Goal: Task Accomplishment & Management: Manage account settings

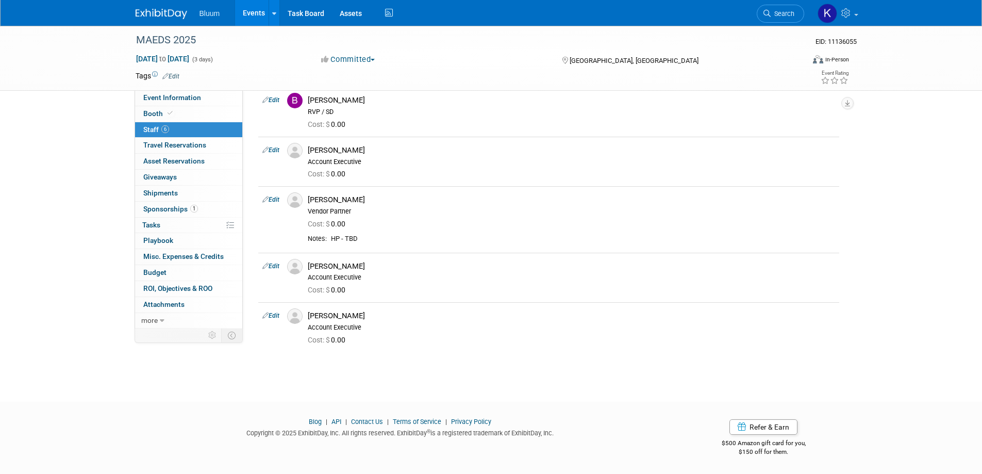
click at [260, 10] on link "Events" at bounding box center [254, 13] width 38 height 26
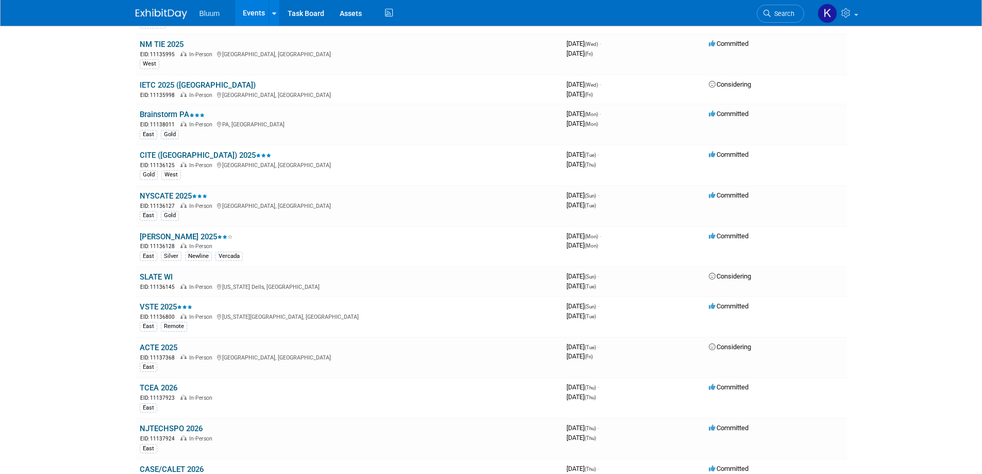
scroll to position [693, 0]
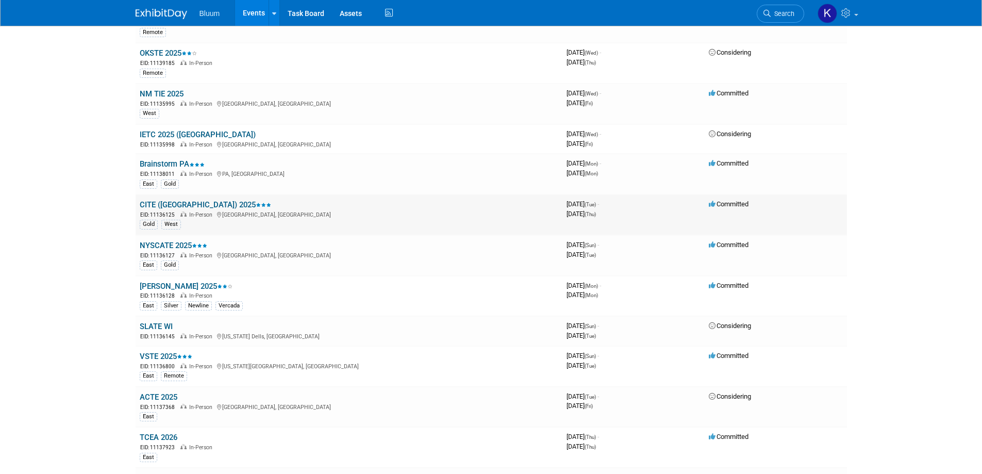
click at [150, 202] on link "CITE ([GEOGRAPHIC_DATA]) 2025" at bounding box center [205, 204] width 131 height 9
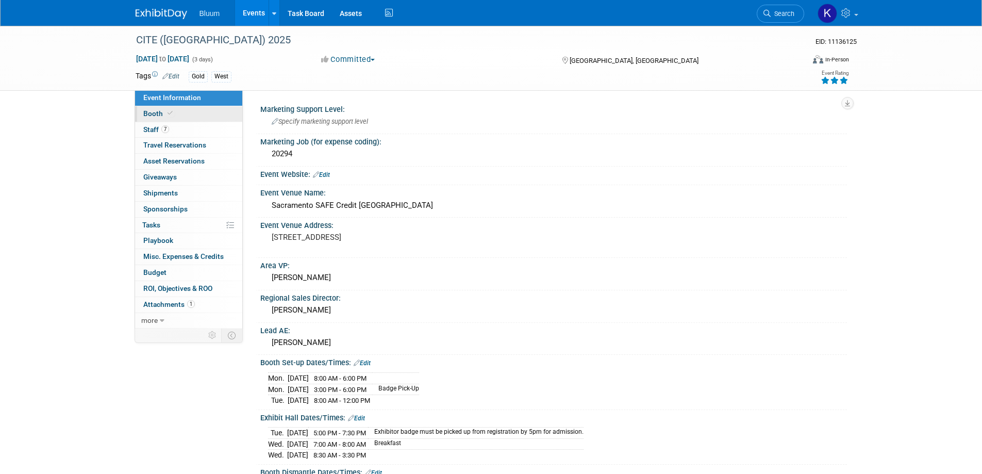
click at [154, 116] on span "Booth" at bounding box center [158, 113] width 31 height 8
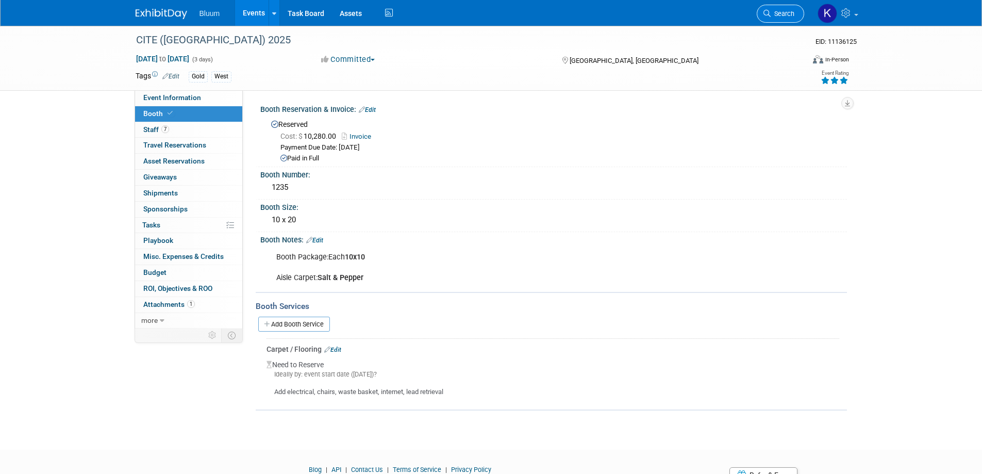
click at [780, 12] on span "Search" at bounding box center [782, 14] width 24 height 8
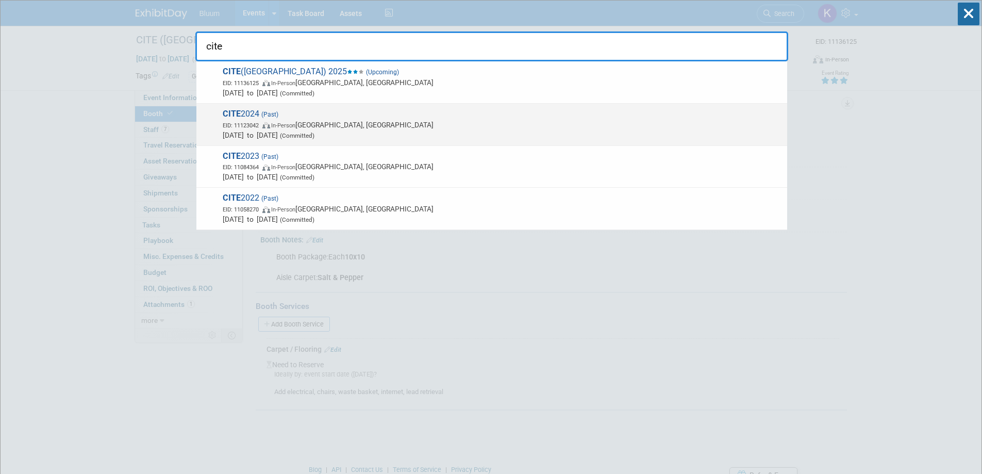
type input "cite"
click at [295, 122] on span "In-Person" at bounding box center [283, 125] width 24 height 7
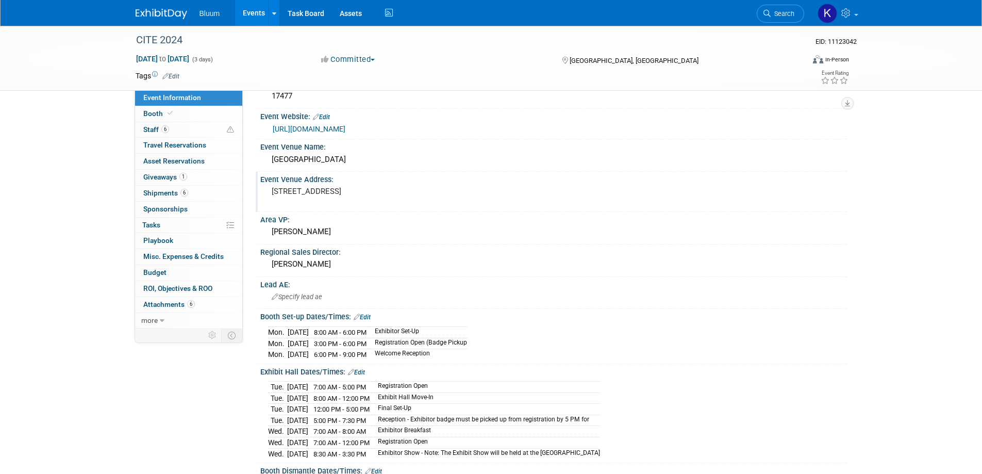
scroll to position [103, 0]
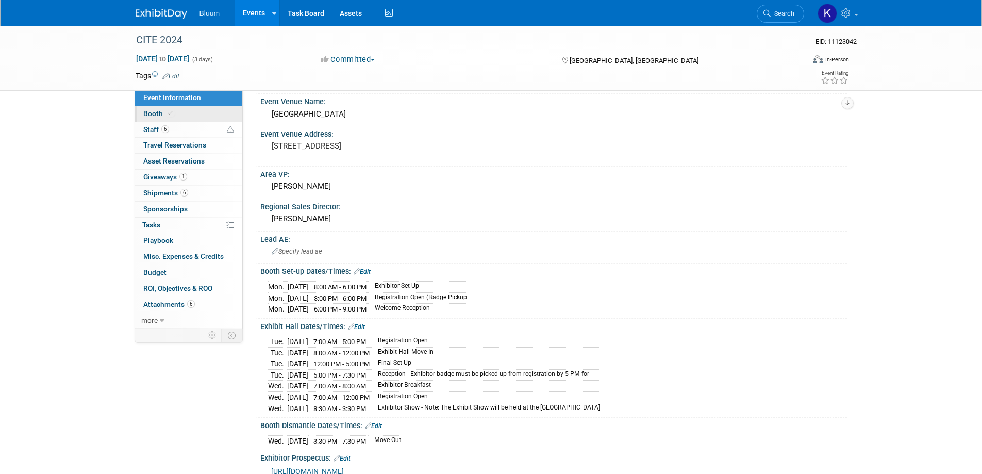
click at [148, 116] on span "Booth" at bounding box center [158, 113] width 31 height 8
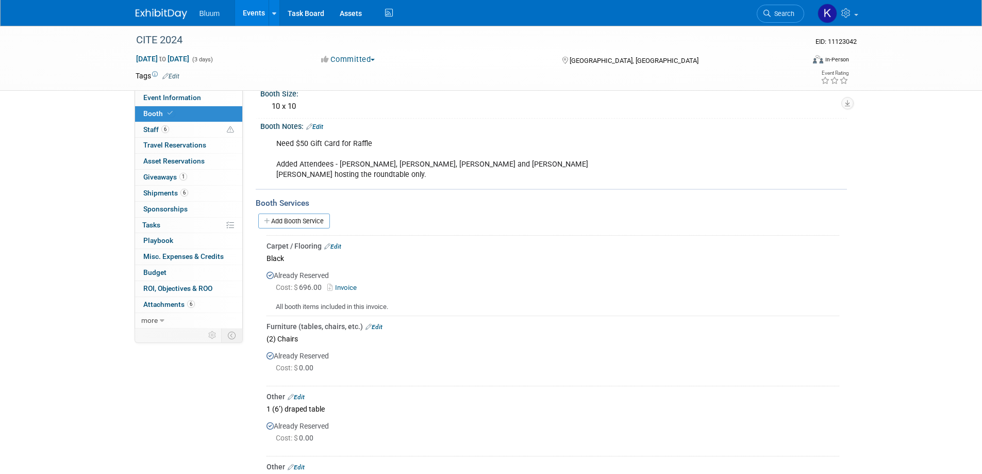
scroll to position [0, 0]
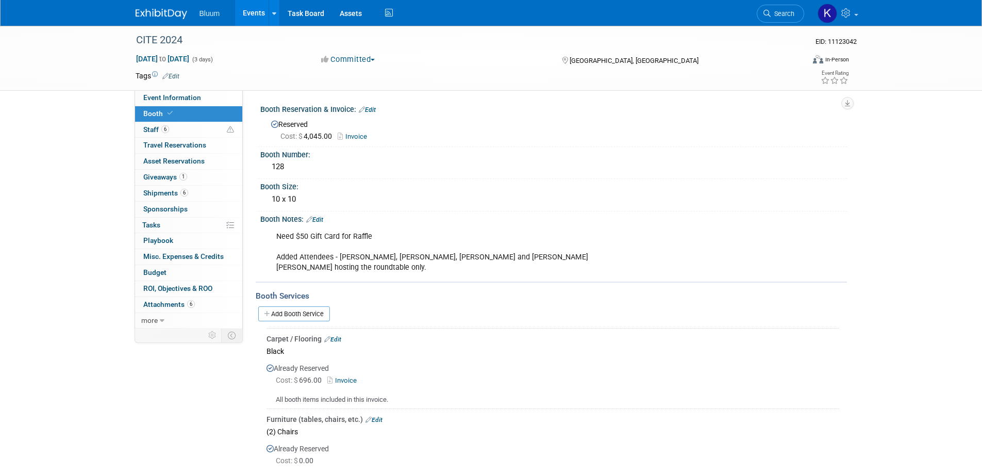
click at [346, 378] on link "Invoice" at bounding box center [343, 380] width 33 height 8
click at [240, 9] on link "Events" at bounding box center [254, 13] width 38 height 26
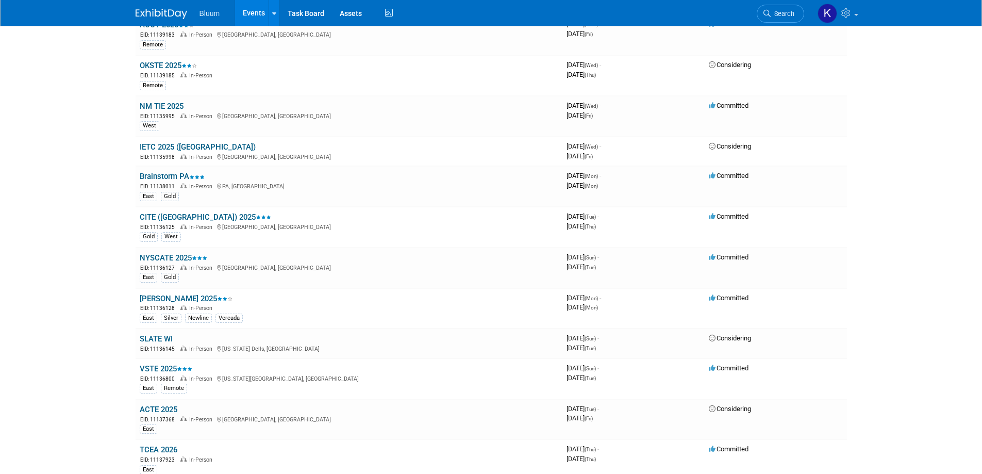
scroll to position [773, 0]
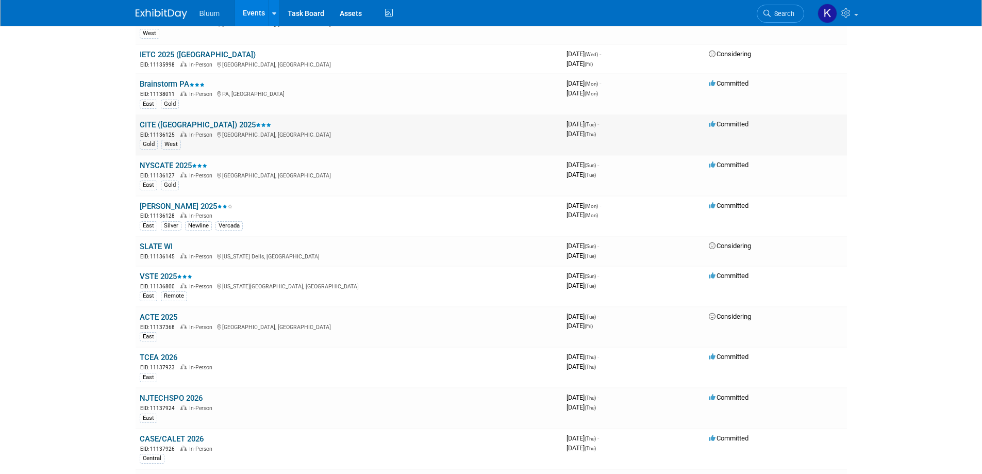
click at [170, 128] on link "CITE ([GEOGRAPHIC_DATA]) 2025" at bounding box center [205, 124] width 131 height 9
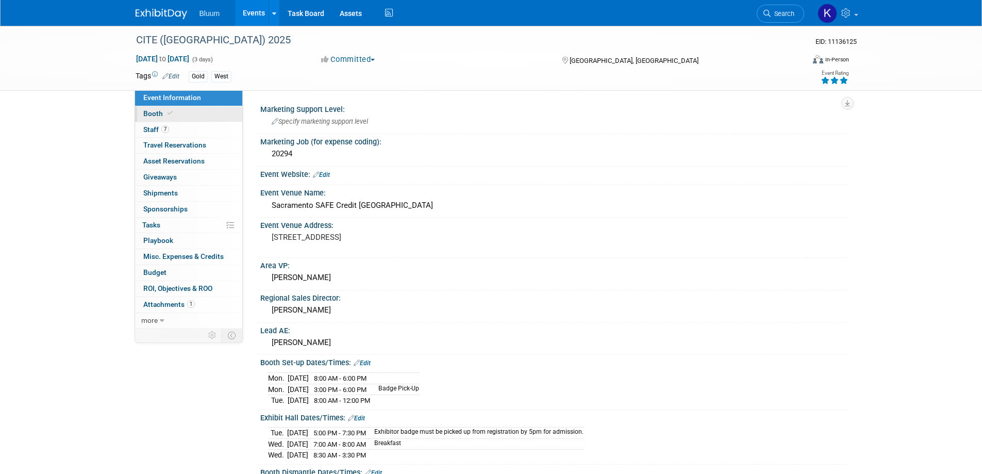
click at [157, 115] on span "Booth" at bounding box center [158, 113] width 31 height 8
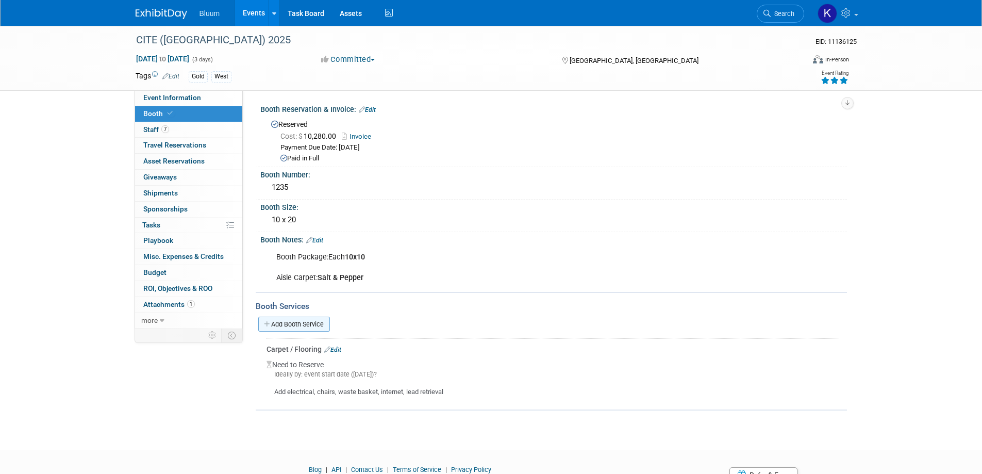
click at [299, 321] on link "Add Booth Service" at bounding box center [294, 323] width 72 height 15
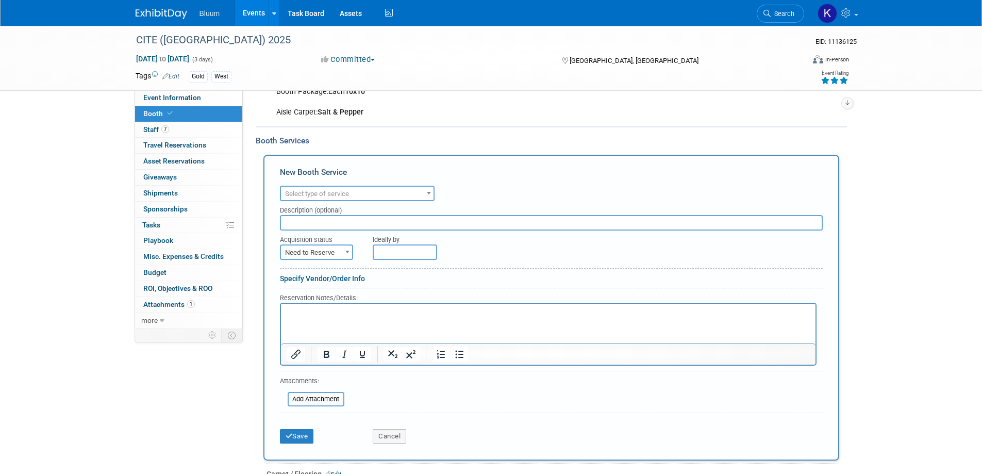
scroll to position [258, 0]
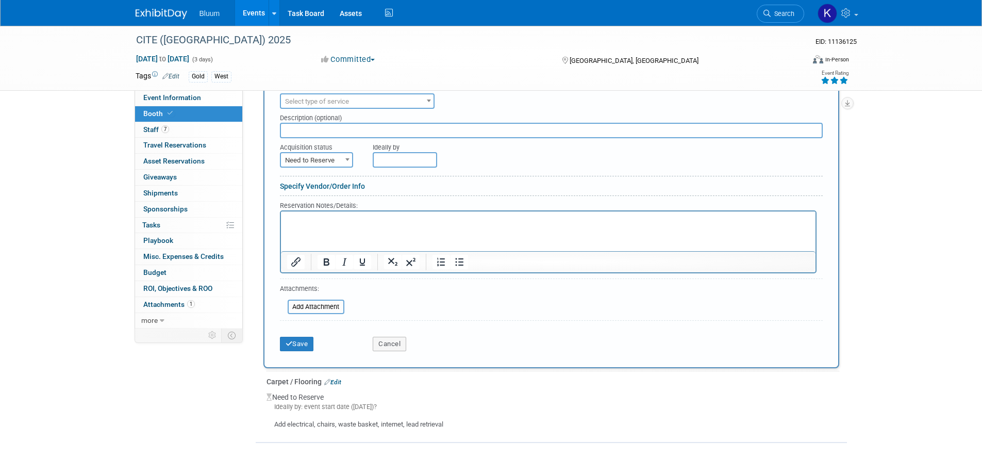
click at [425, 100] on span at bounding box center [429, 100] width 10 height 13
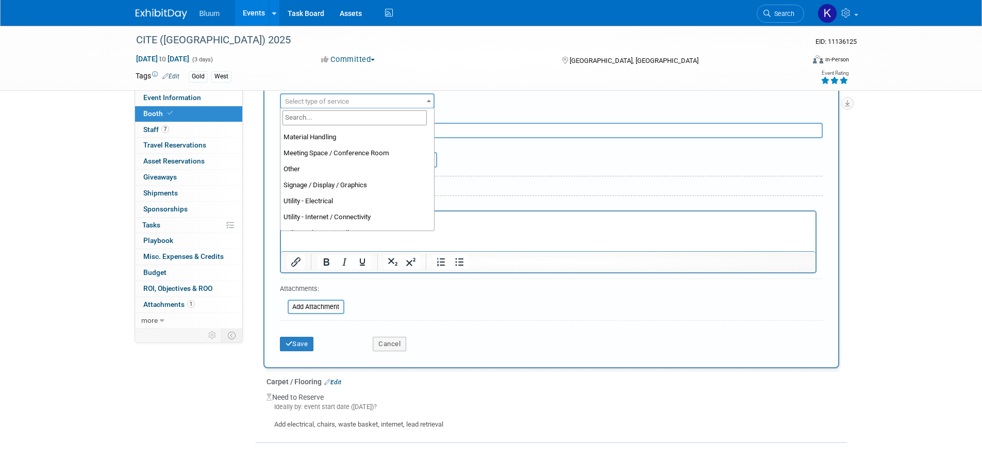
scroll to position [251, 0]
click at [411, 97] on span "Utility - Internet / Connectivity" at bounding box center [357, 101] width 153 height 14
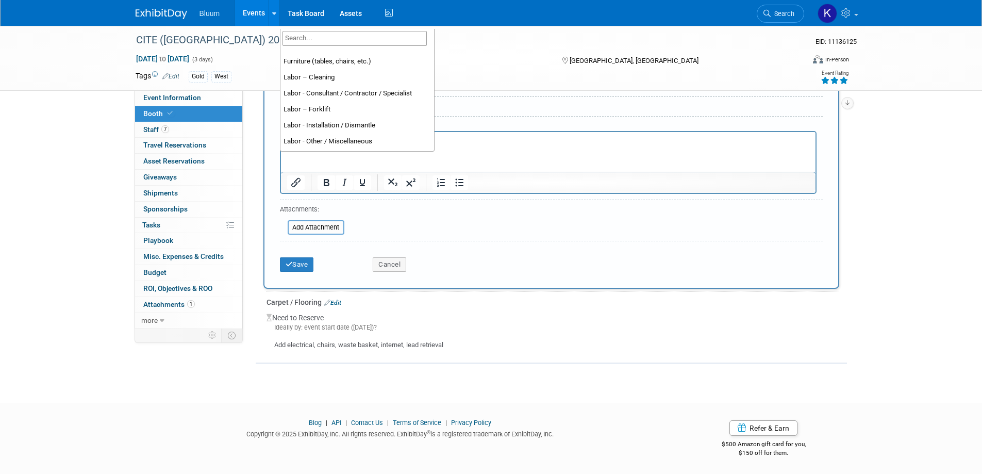
scroll to position [31, 0]
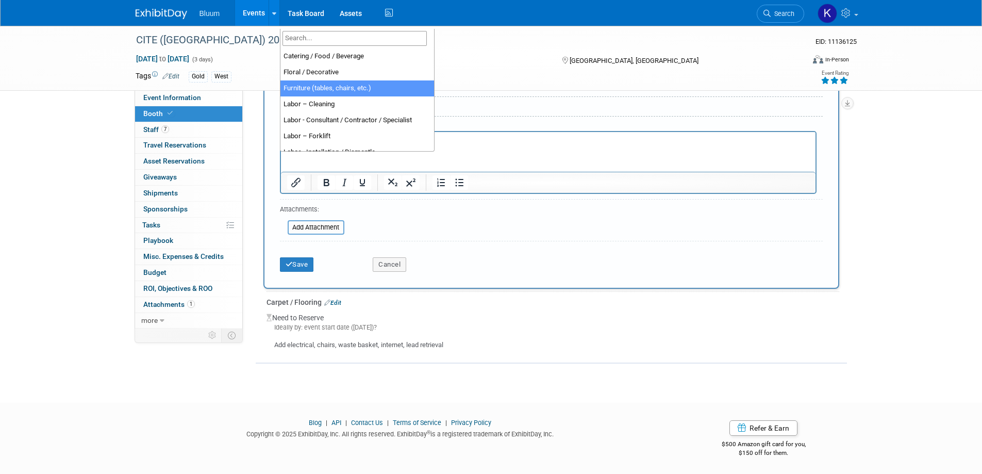
select select "6"
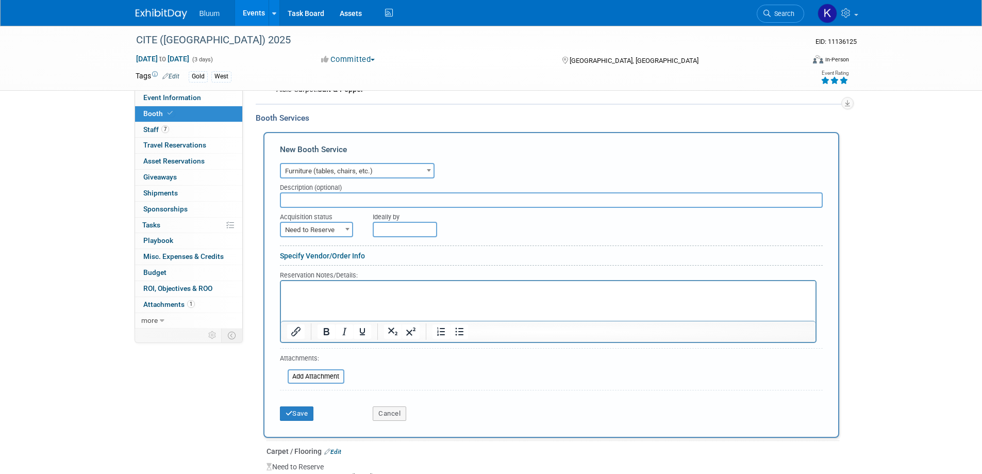
scroll to position [182, 0]
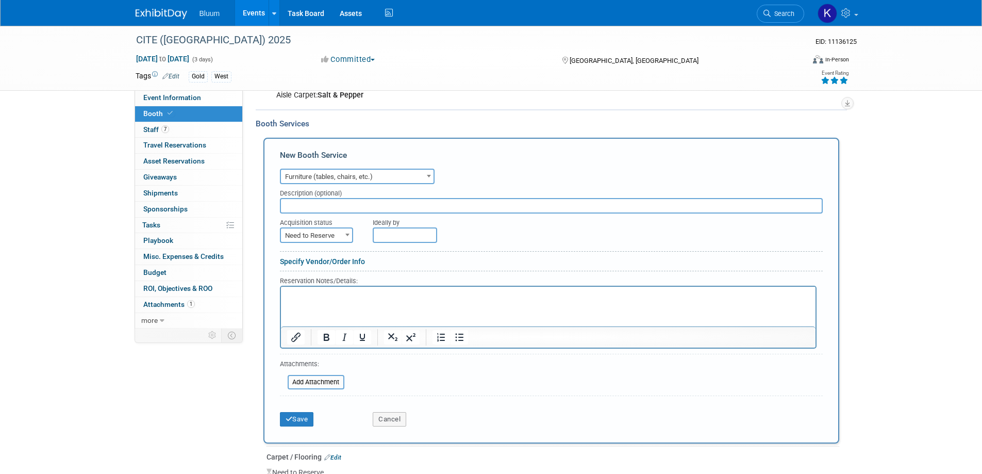
click at [304, 286] on div at bounding box center [548, 317] width 536 height 63
click at [303, 291] on p "Rich Text Area. Press ALT-0 for help." at bounding box center [548, 296] width 523 height 10
click at [448, 296] on p "(2) Chairs (1) 6' Table with green tablecloth and (1) wastebasket" at bounding box center [548, 296] width 523 height 10
click at [311, 382] on input "file" at bounding box center [282, 382] width 123 height 12
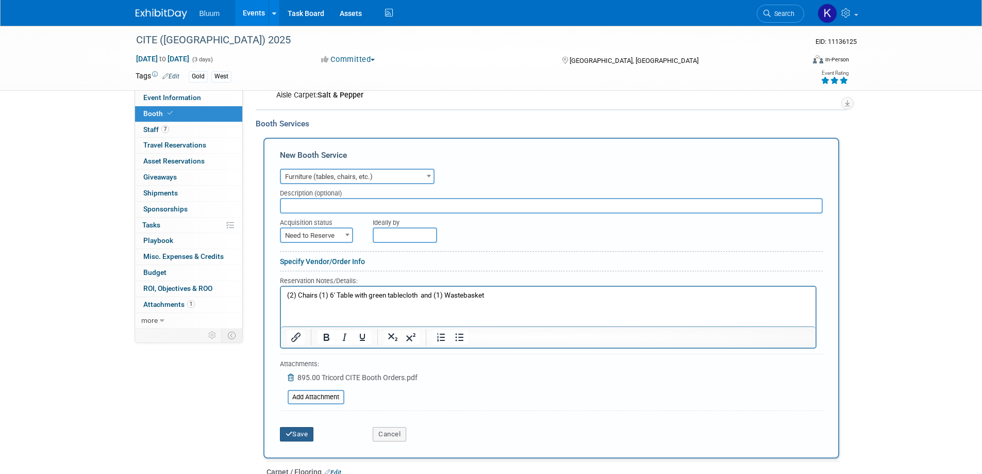
click at [297, 430] on button "Save" at bounding box center [297, 434] width 34 height 14
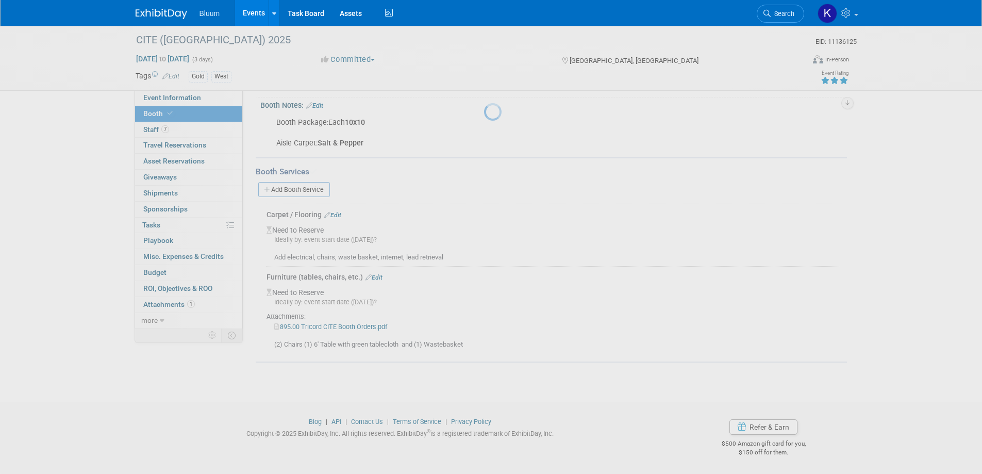
scroll to position [134, 0]
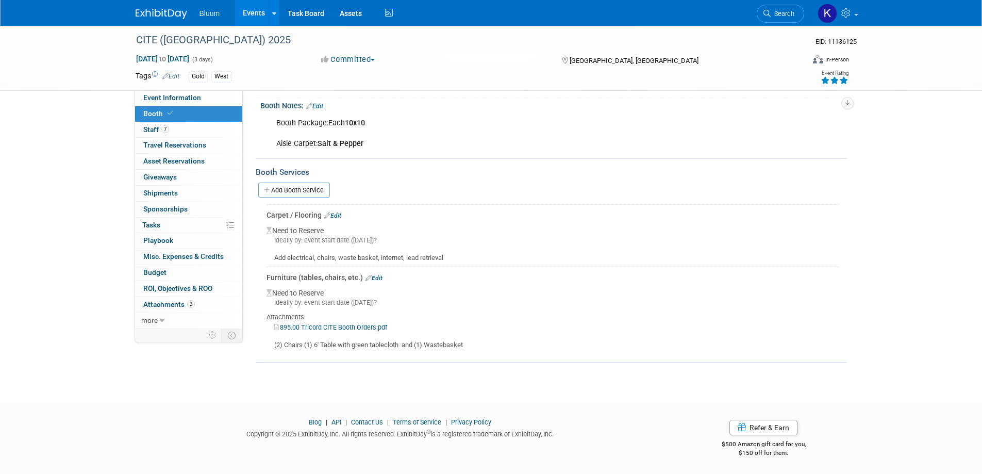
click at [339, 216] on link "Edit" at bounding box center [332, 215] width 17 height 7
click at [0, 0] on div at bounding box center [0, 0] width 0 height 0
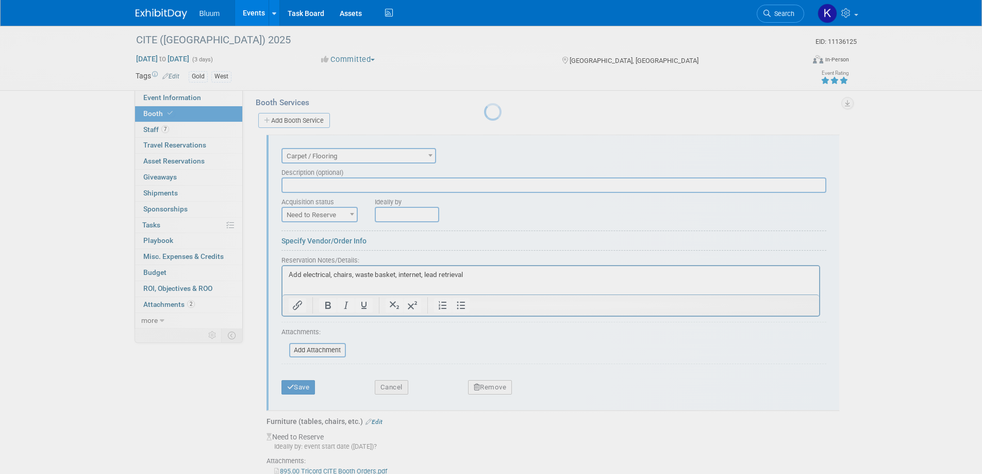
scroll to position [221, 0]
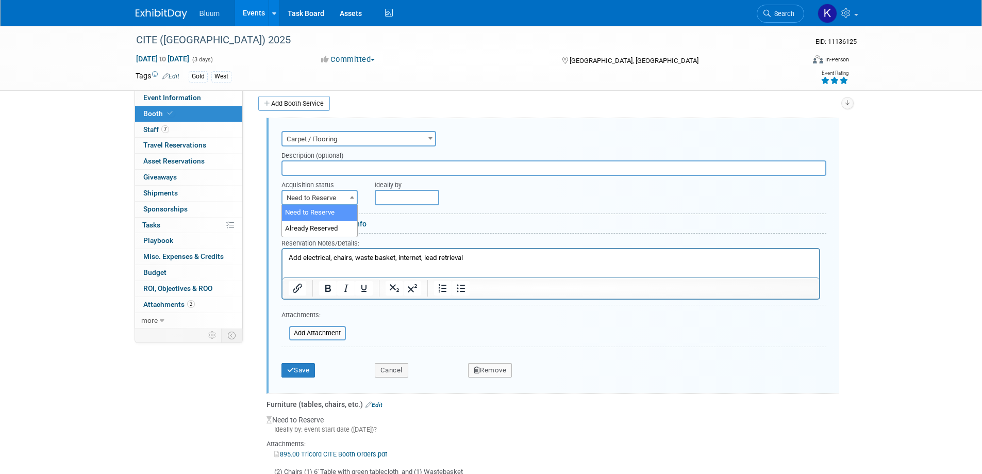
click at [346, 196] on span "Need to Reserve" at bounding box center [319, 198] width 74 height 14
select select "2"
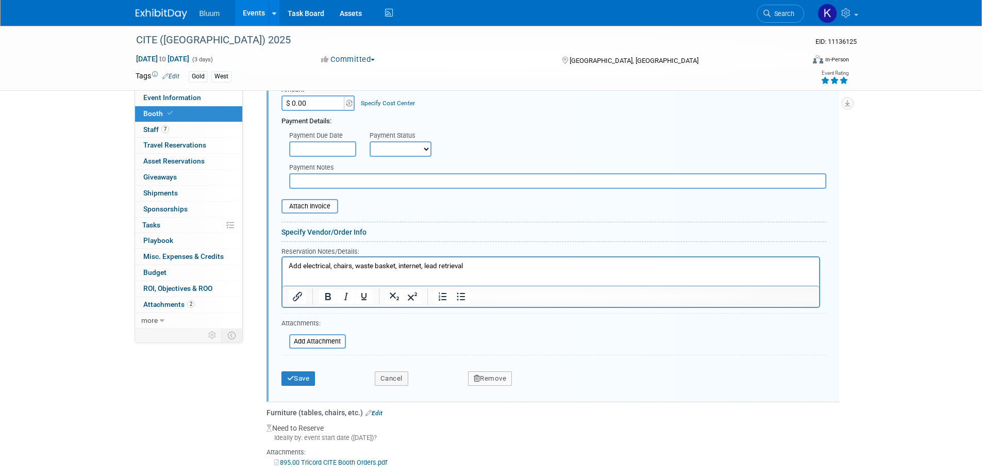
scroll to position [375, 0]
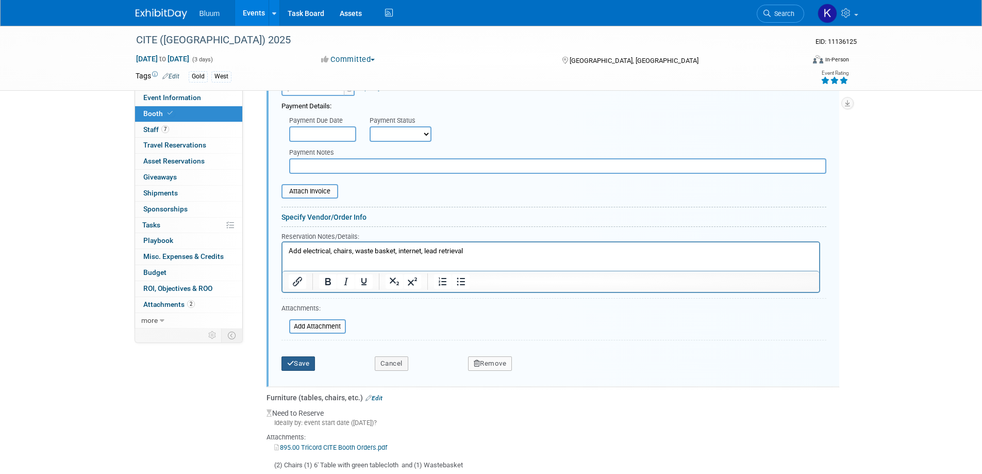
click at [305, 357] on button "Save" at bounding box center [298, 363] width 34 height 14
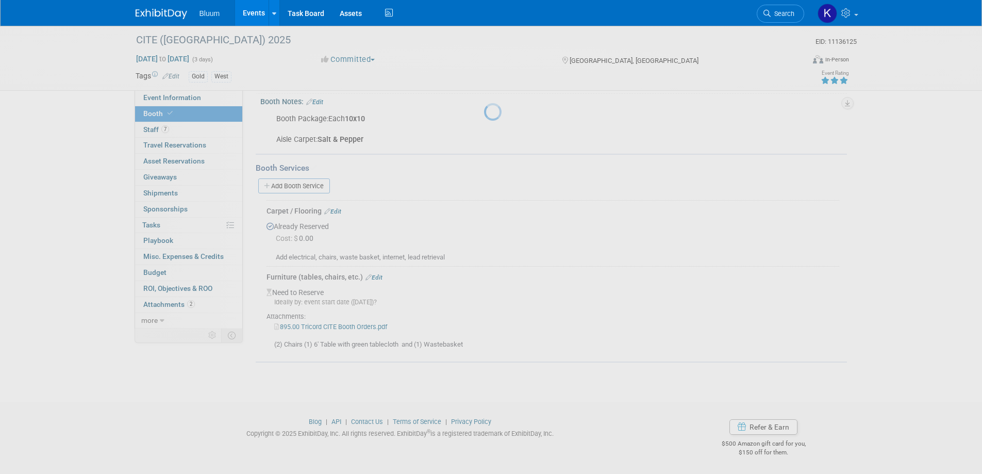
scroll to position [138, 0]
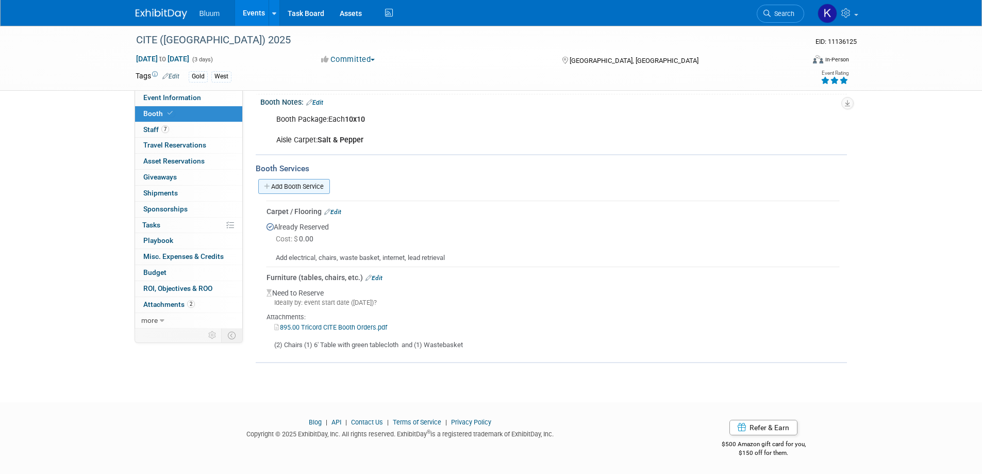
click at [316, 188] on link "Add Booth Service" at bounding box center [294, 186] width 72 height 15
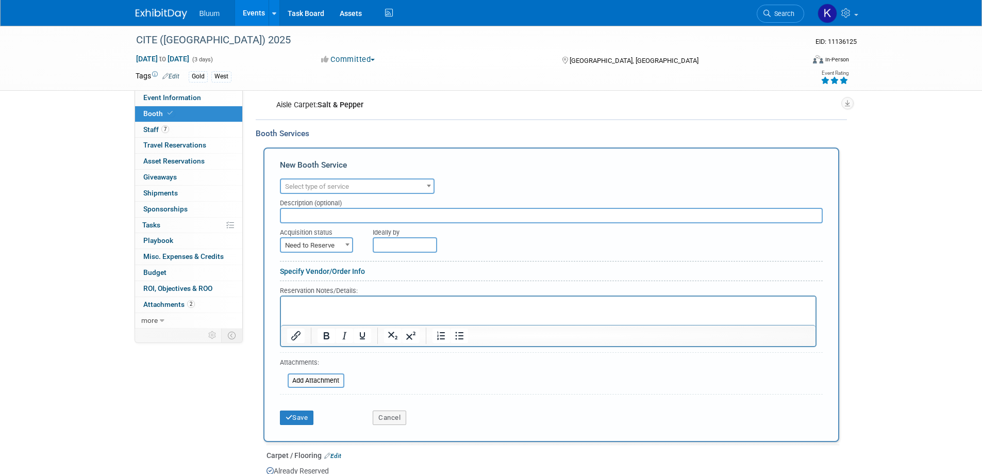
scroll to position [241, 0]
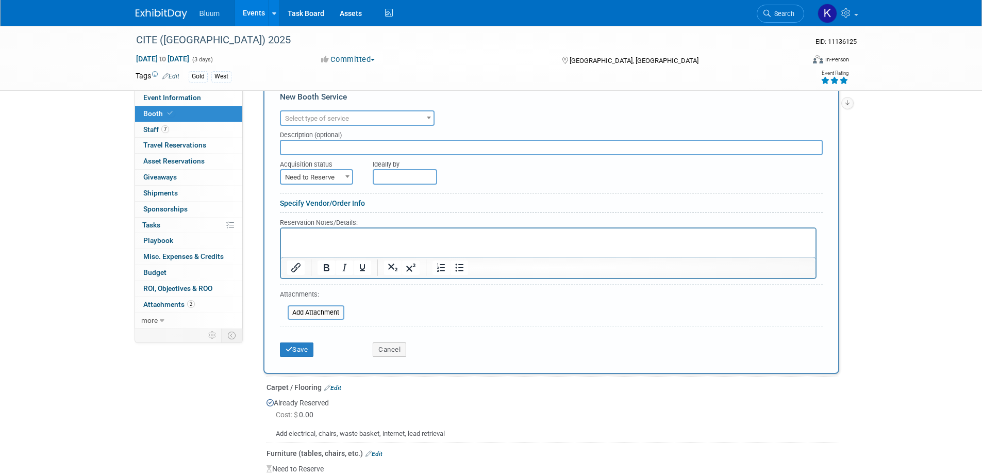
click at [407, 116] on span "Select type of service" at bounding box center [357, 118] width 153 height 14
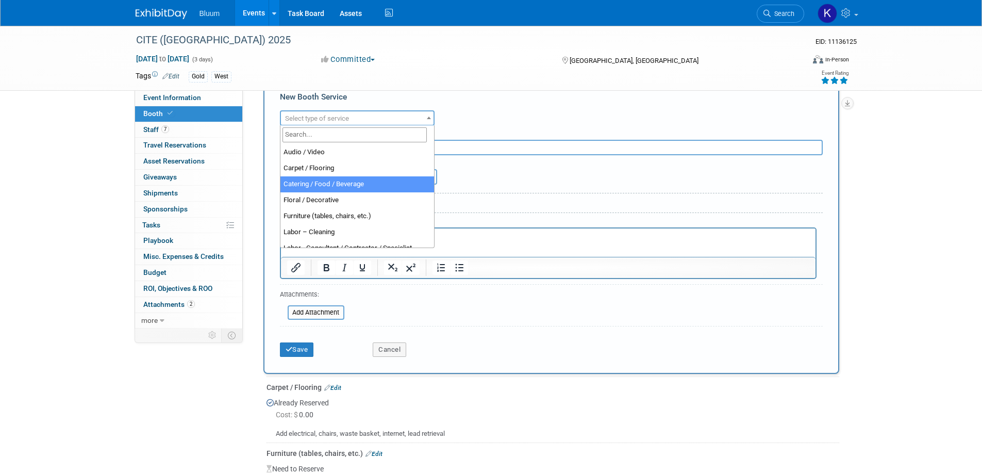
scroll to position [52, 0]
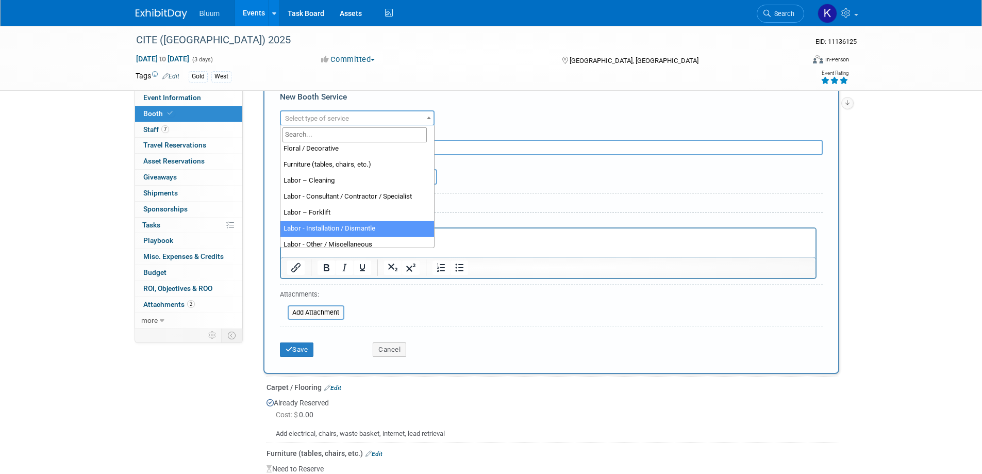
select select "11"
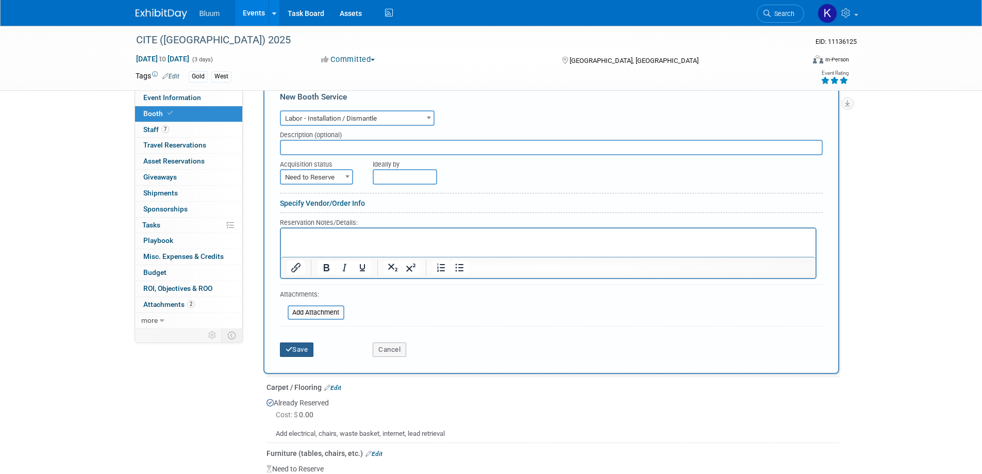
click at [297, 353] on button "Save" at bounding box center [297, 349] width 34 height 14
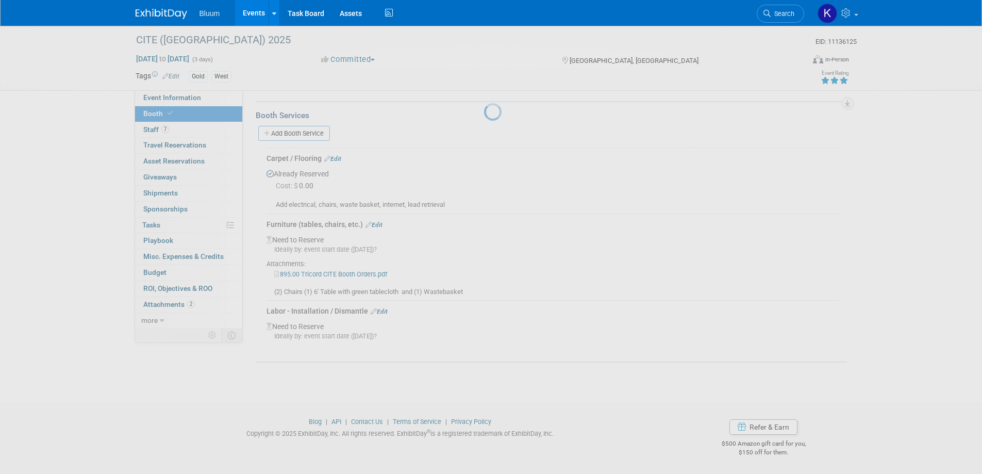
scroll to position [190, 0]
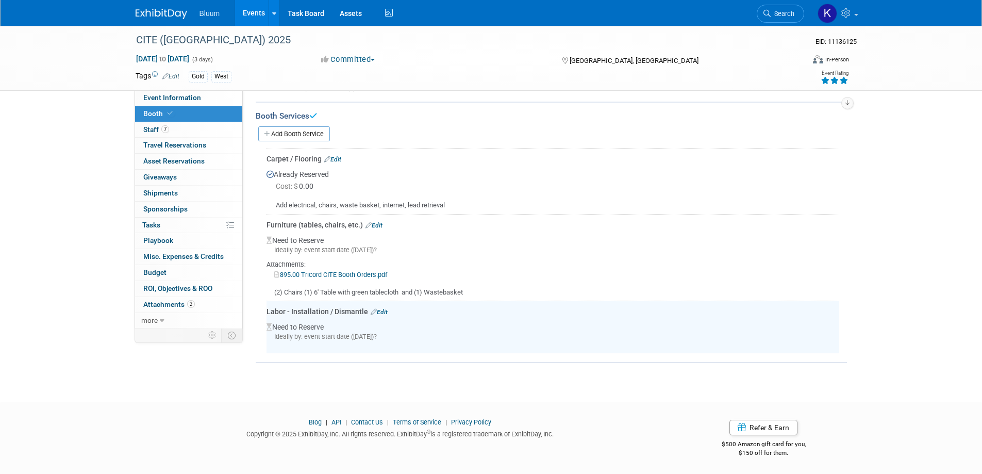
click at [300, 138] on link "Add Booth Service" at bounding box center [294, 133] width 72 height 15
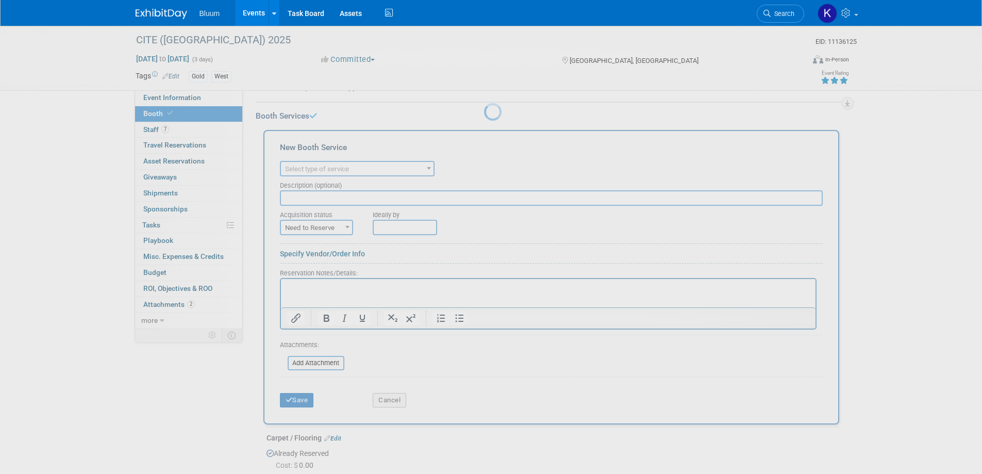
scroll to position [0, 0]
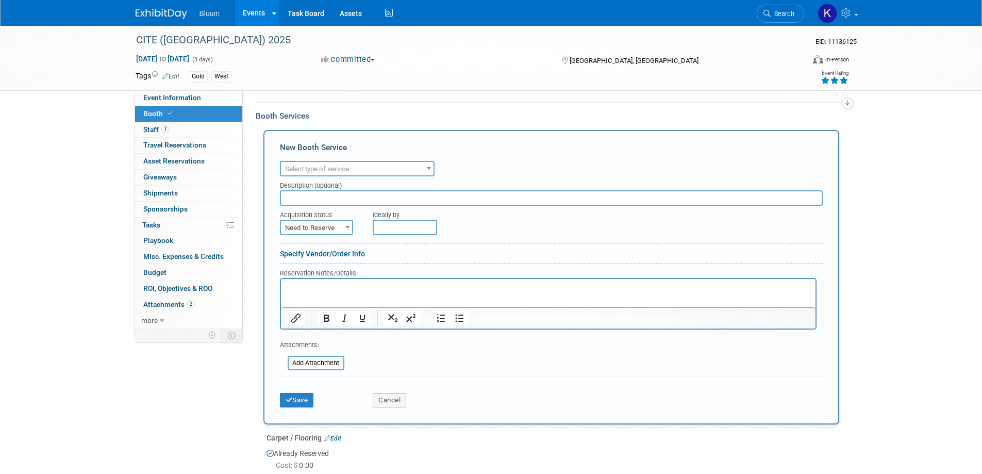
click at [364, 164] on span "Select type of service" at bounding box center [357, 169] width 153 height 14
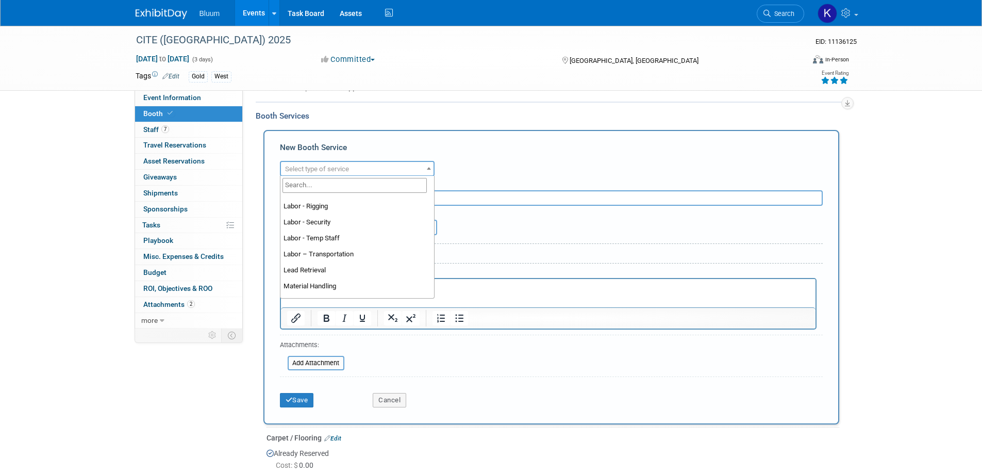
scroll to position [206, 0]
select select "7"
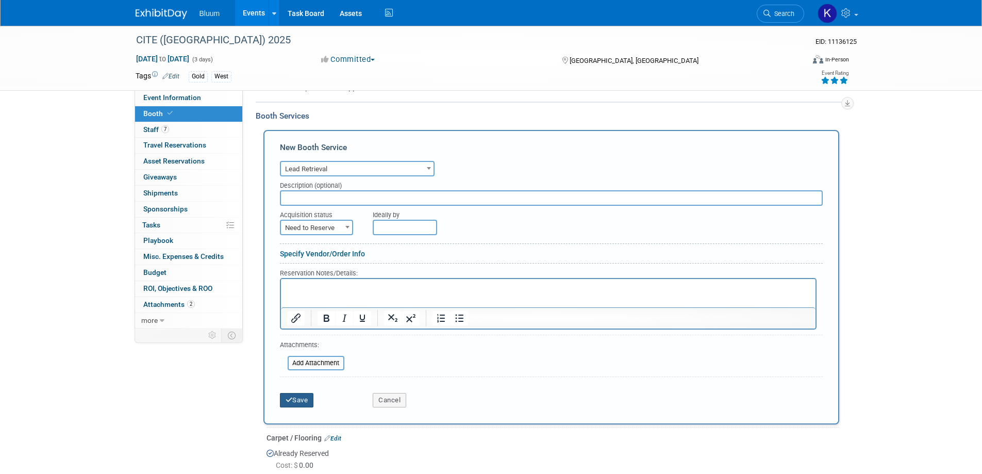
click at [295, 399] on button "Save" at bounding box center [297, 400] width 34 height 14
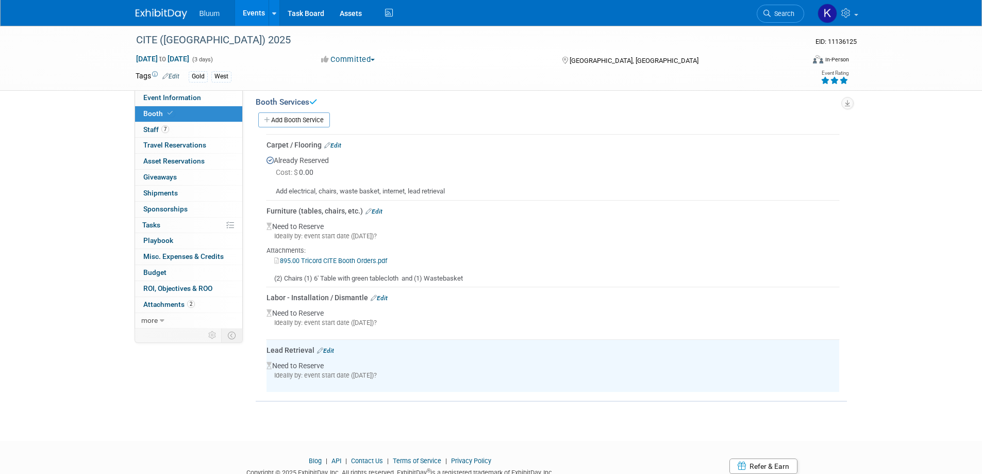
scroll to position [140, 0]
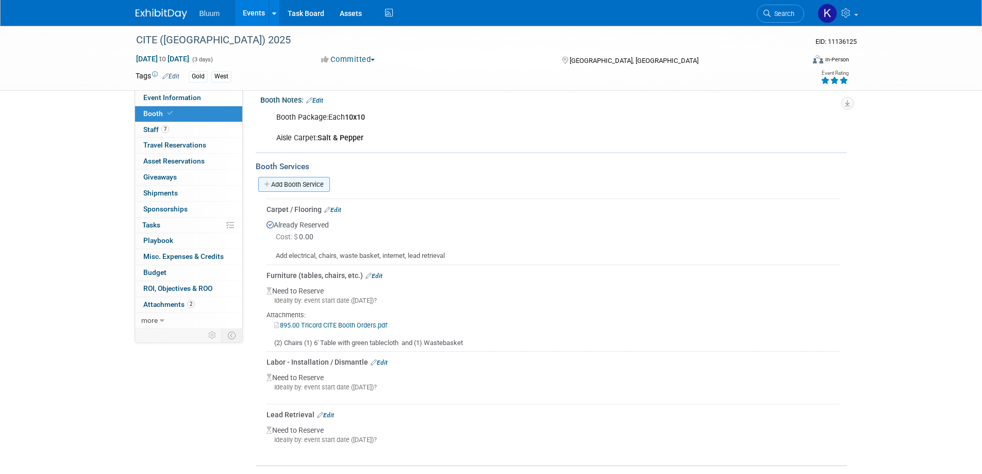
click at [305, 188] on link "Add Booth Service" at bounding box center [294, 184] width 72 height 15
click at [0, 0] on div at bounding box center [0, 0] width 0 height 0
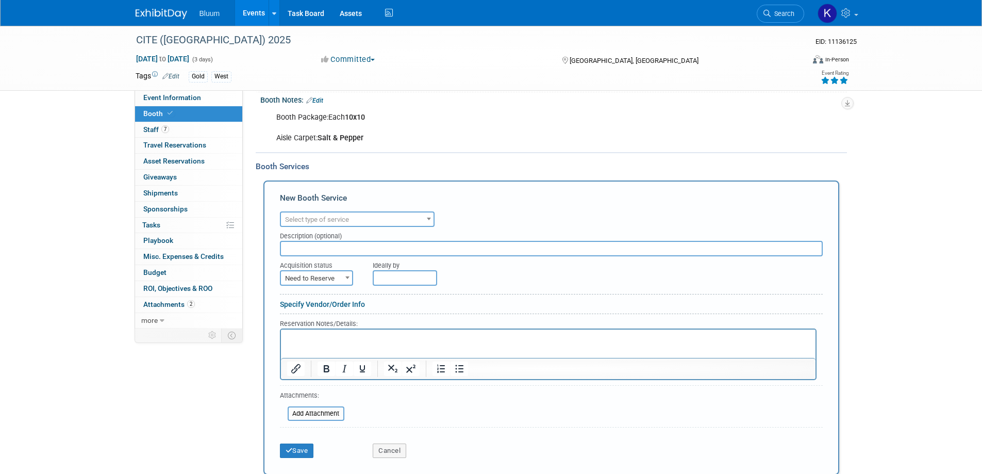
scroll to position [0, 0]
click at [396, 147] on div "Booth Package:Each 10x10 Aisle Carpet: Salt & Pepper" at bounding box center [501, 127] width 464 height 41
click at [395, 223] on span "Select type of service" at bounding box center [357, 219] width 153 height 14
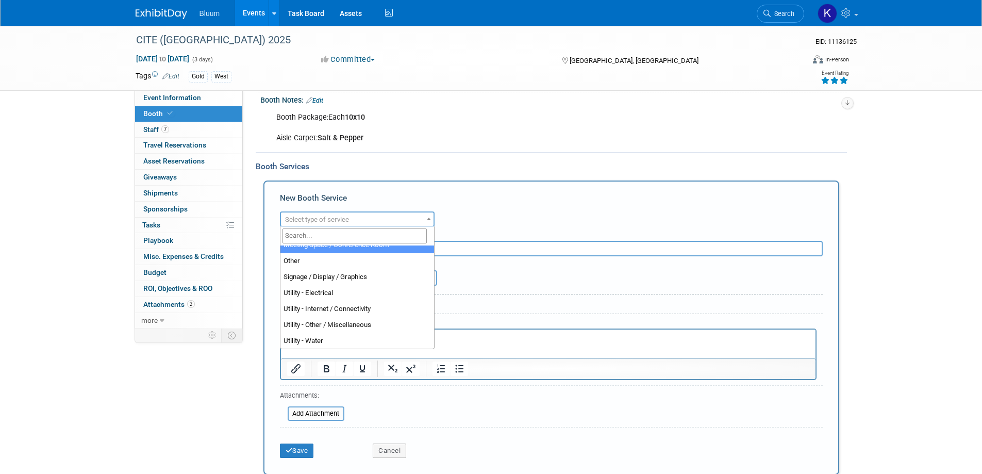
scroll to position [264, 0]
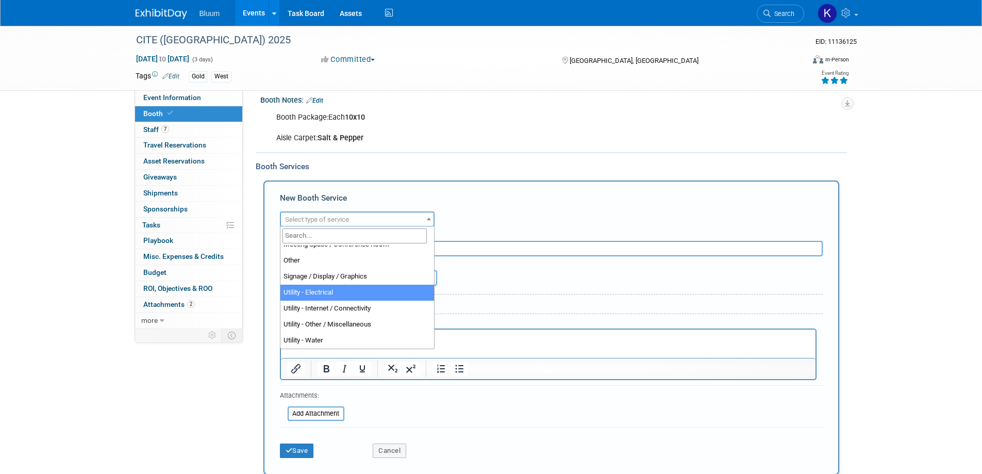
select select "8"
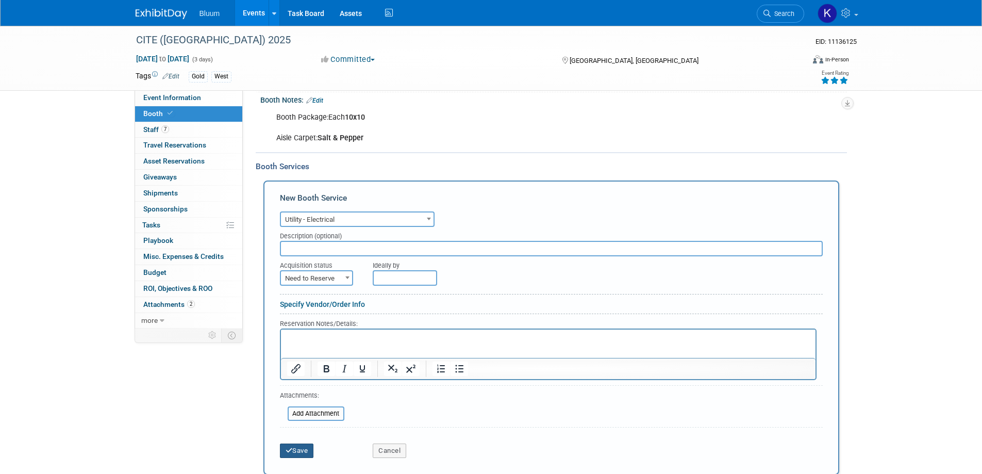
click at [302, 447] on button "Save" at bounding box center [297, 450] width 34 height 14
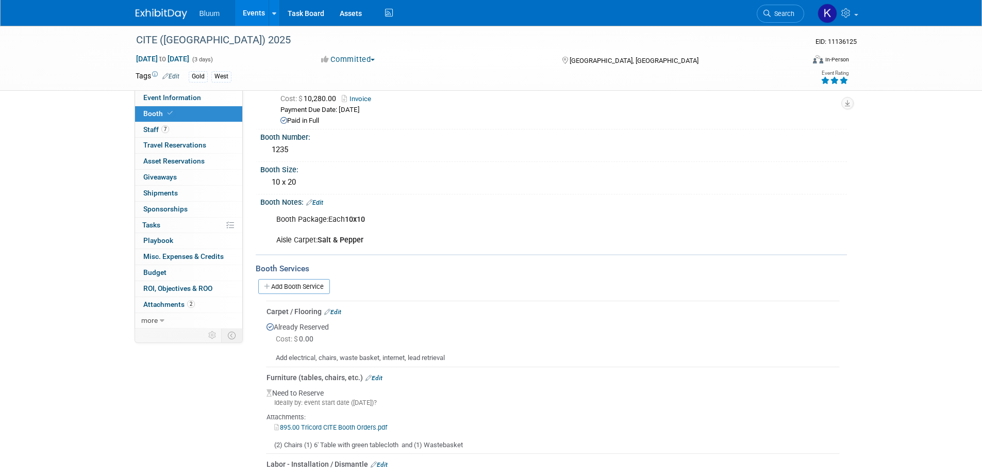
scroll to position [0, 0]
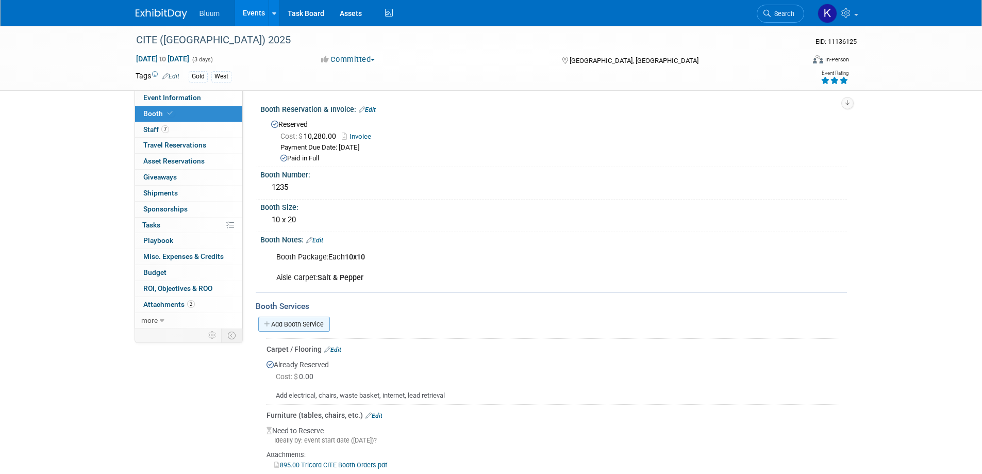
click at [313, 320] on link "Add Booth Service" at bounding box center [294, 323] width 72 height 15
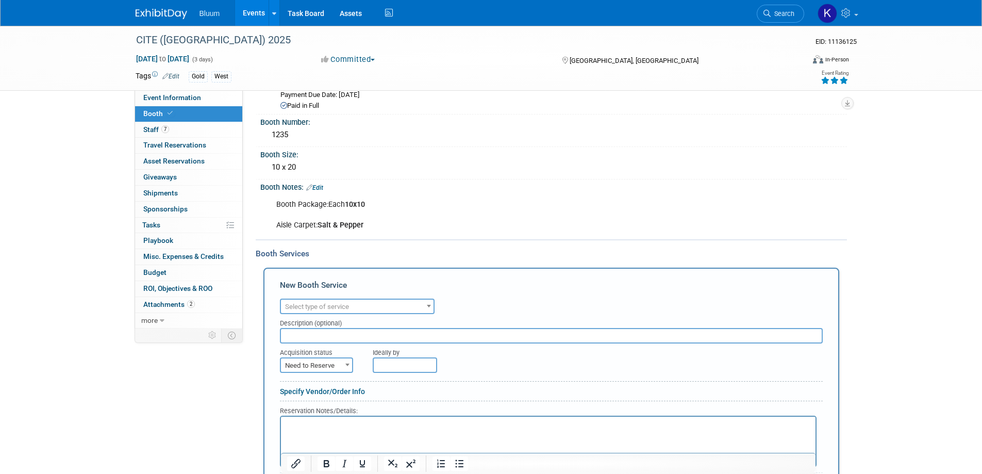
scroll to position [155, 0]
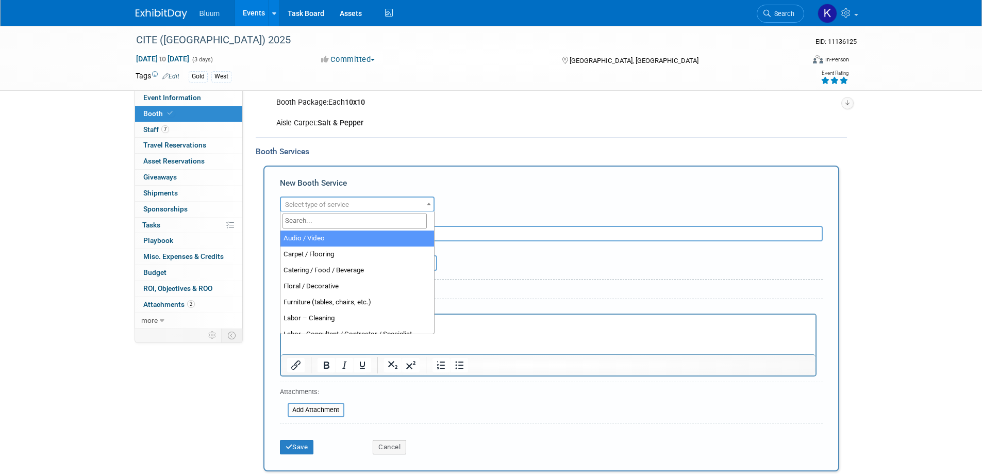
click at [418, 203] on span "Select type of service" at bounding box center [357, 204] width 153 height 14
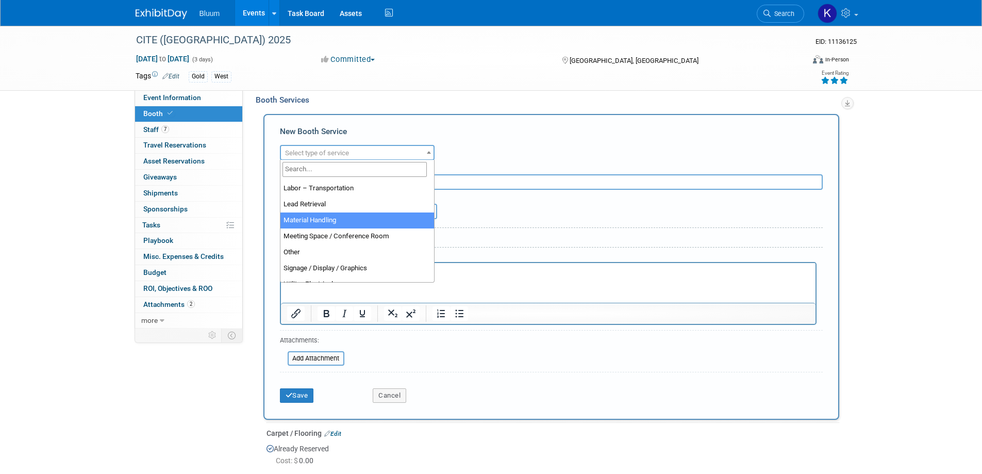
scroll to position [258, 0]
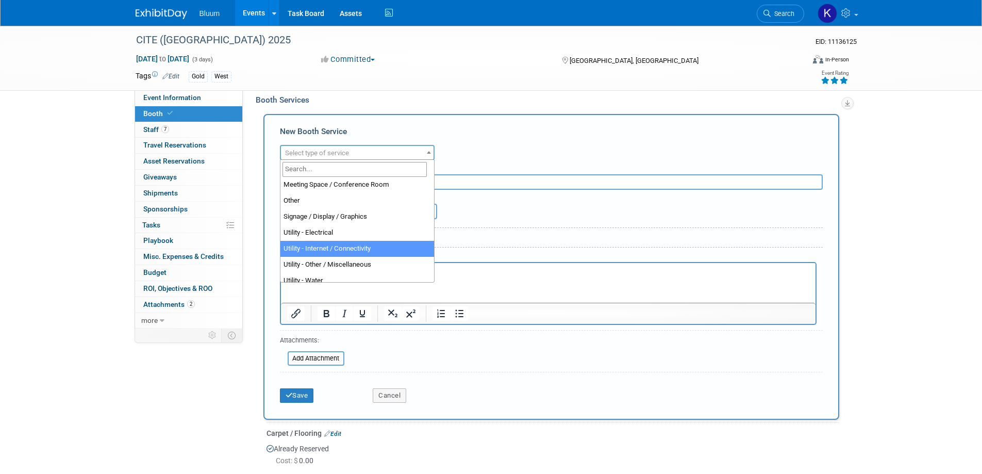
select select "18"
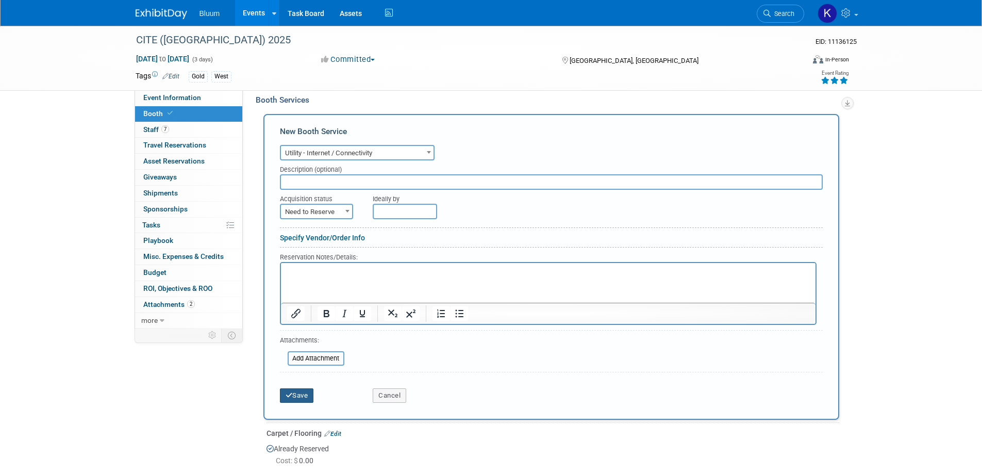
click at [295, 390] on button "Save" at bounding box center [297, 395] width 34 height 14
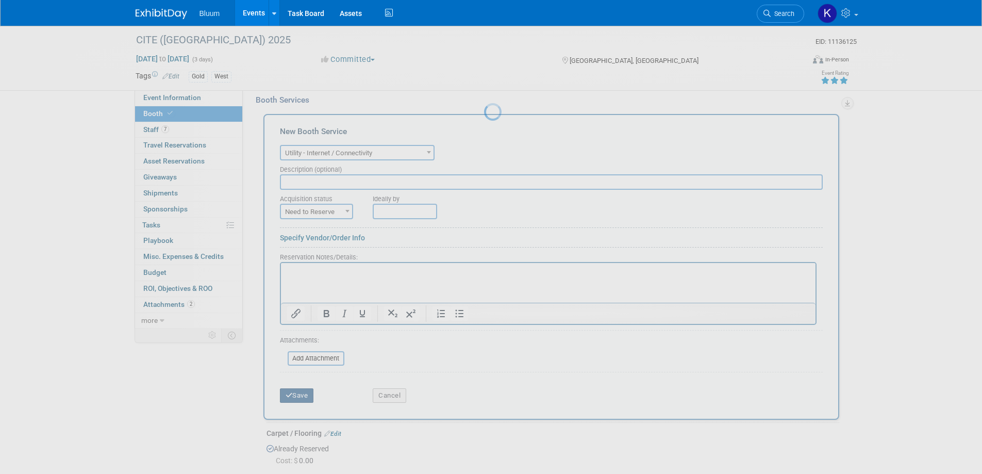
scroll to position [348, 0]
